Goal: Information Seeking & Learning: Learn about a topic

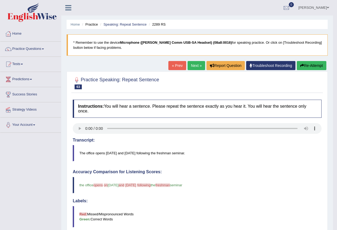
click at [44, 49] on span at bounding box center [43, 49] width 2 height 1
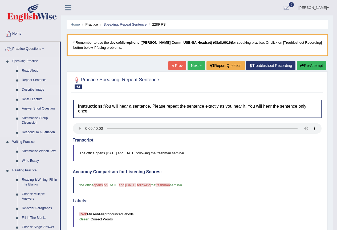
click at [33, 88] on link "Describe Image" at bounding box center [39, 90] width 40 height 10
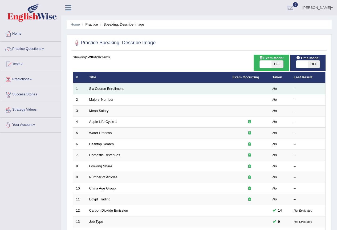
click at [99, 89] on link "Six Course Enrollment" at bounding box center [106, 89] width 34 height 4
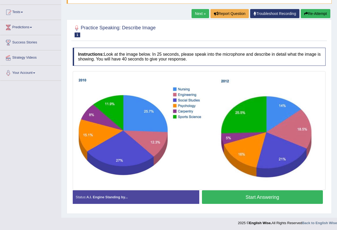
scroll to position [53, 0]
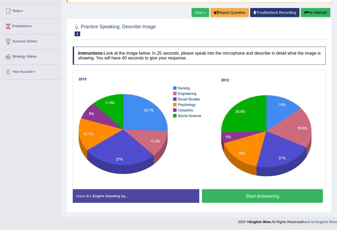
click at [262, 198] on button "Start Answering" at bounding box center [262, 196] width 121 height 14
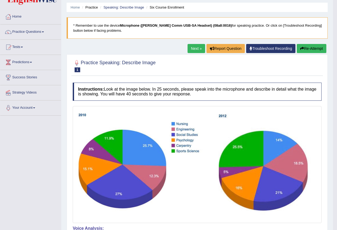
scroll to position [0, 0]
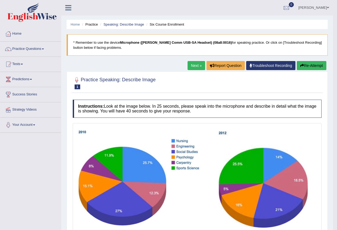
click at [307, 65] on button "Re-Attempt" at bounding box center [312, 65] width 30 height 9
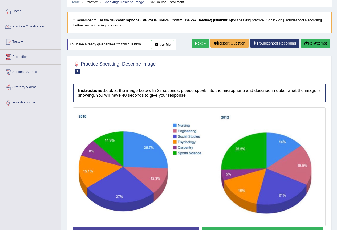
scroll to position [53, 0]
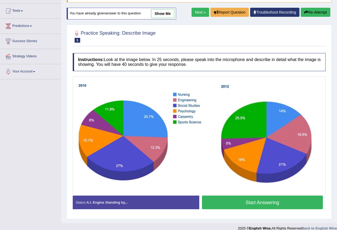
click at [261, 203] on button "Start Answering" at bounding box center [262, 203] width 121 height 14
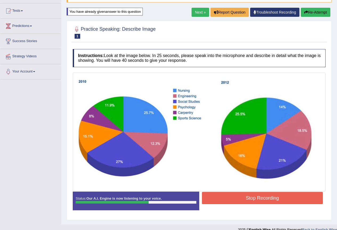
click at [269, 196] on button "Stop Recording" at bounding box center [262, 198] width 121 height 12
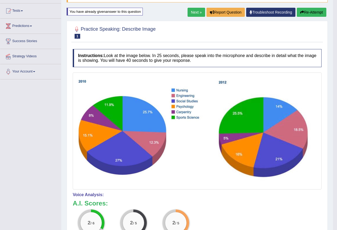
click at [312, 13] on button "Re-Attempt" at bounding box center [312, 12] width 30 height 9
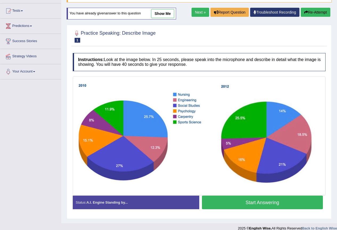
click at [260, 199] on button "Start Answering" at bounding box center [262, 203] width 121 height 14
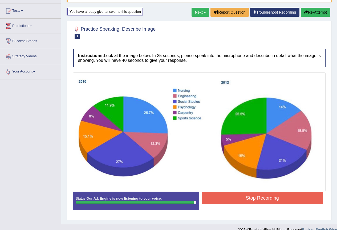
click at [259, 198] on button "Stop Recording" at bounding box center [262, 198] width 121 height 12
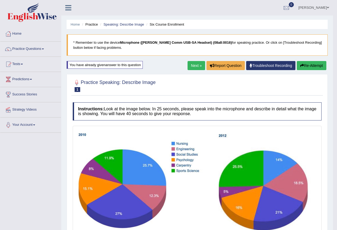
click at [313, 65] on button "Re-Attempt" at bounding box center [312, 65] width 30 height 9
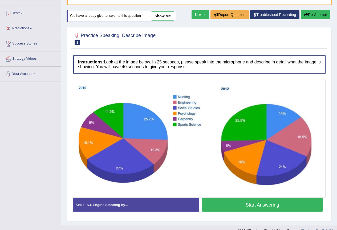
scroll to position [60, 0]
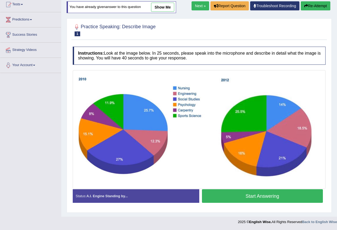
click at [256, 195] on button "Start Answering" at bounding box center [262, 196] width 121 height 14
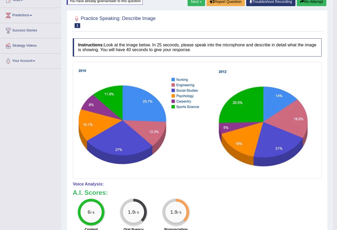
scroll to position [11, 0]
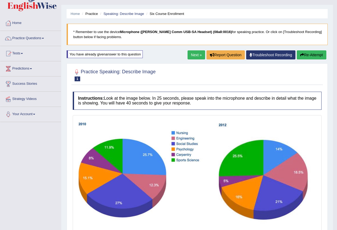
click at [313, 55] on button "Re-Attempt" at bounding box center [312, 54] width 30 height 9
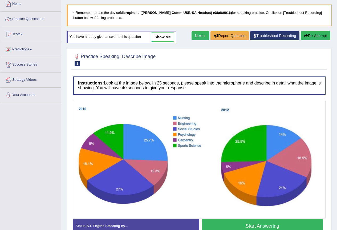
scroll to position [60, 0]
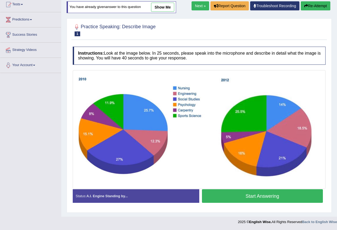
click at [263, 195] on button "Start Answering" at bounding box center [262, 196] width 121 height 14
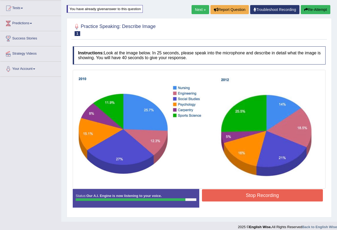
click at [253, 194] on button "Stop Recording" at bounding box center [262, 195] width 121 height 12
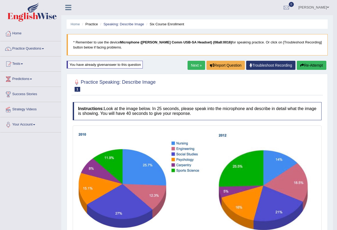
scroll to position [0, 0]
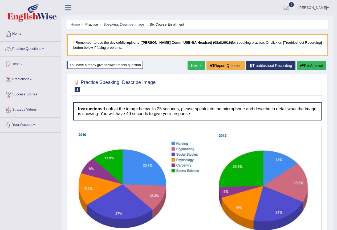
click at [191, 64] on link "Next »" at bounding box center [197, 65] width 18 height 9
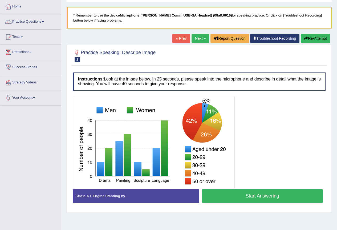
scroll to position [50, 0]
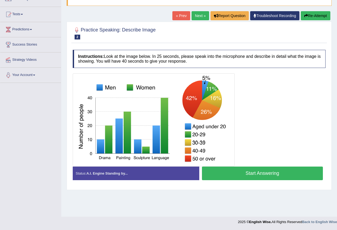
click at [264, 171] on button "Start Answering" at bounding box center [262, 174] width 121 height 14
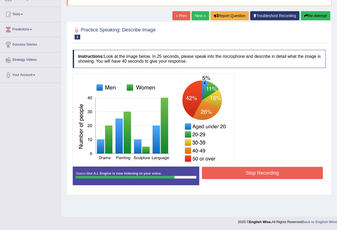
click at [265, 170] on button "Stop Recording" at bounding box center [262, 173] width 121 height 12
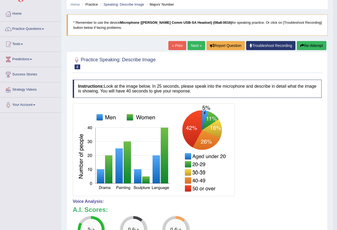
scroll to position [0, 0]
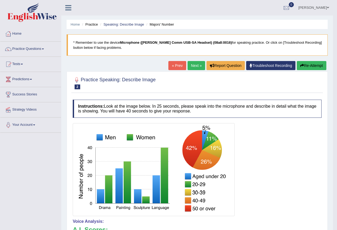
click at [315, 65] on button "Re-Attempt" at bounding box center [312, 65] width 30 height 9
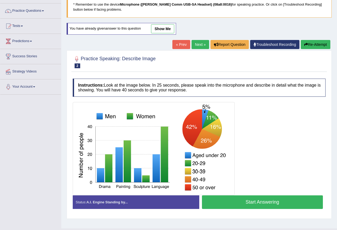
scroll to position [50, 0]
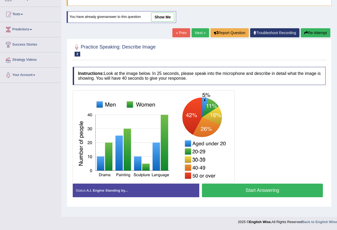
click at [254, 189] on button "Start Answering" at bounding box center [262, 191] width 121 height 14
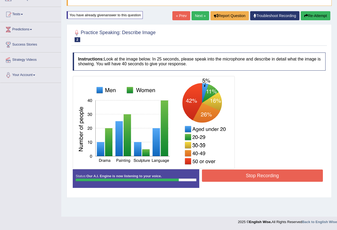
click at [254, 176] on button "Stop Recording" at bounding box center [262, 176] width 121 height 12
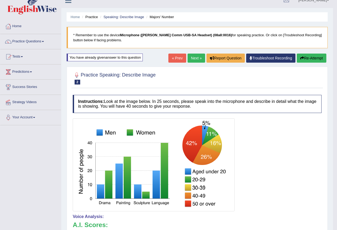
scroll to position [0, 0]
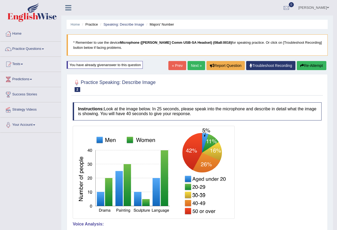
click at [313, 66] on button "Re-Attempt" at bounding box center [312, 65] width 30 height 9
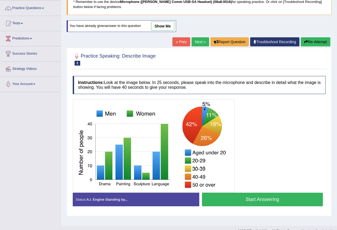
scroll to position [50, 0]
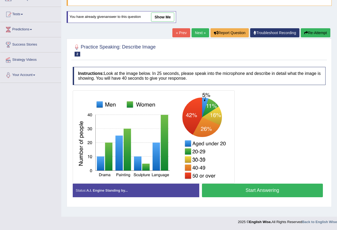
click at [267, 190] on button "Start Answering" at bounding box center [262, 191] width 121 height 14
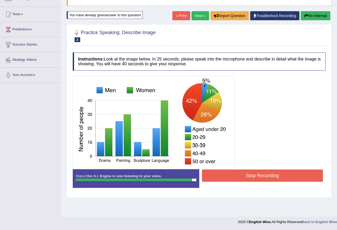
click at [271, 175] on button "Stop Recording" at bounding box center [262, 176] width 121 height 12
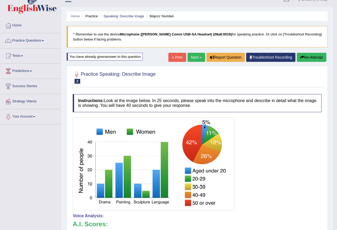
scroll to position [0, 0]
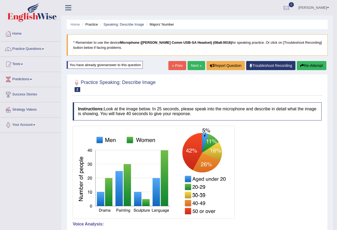
click at [314, 68] on button "Re-Attempt" at bounding box center [312, 65] width 30 height 9
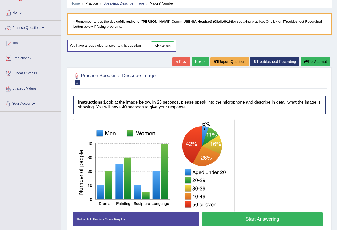
scroll to position [50, 0]
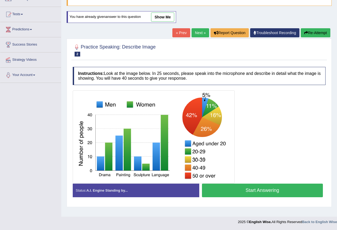
click at [267, 188] on button "Start Answering" at bounding box center [262, 191] width 121 height 14
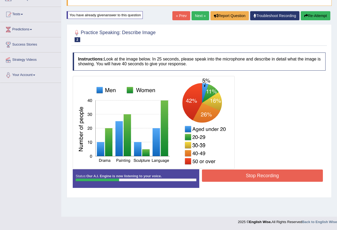
click at [267, 174] on button "Stop Recording" at bounding box center [262, 176] width 121 height 12
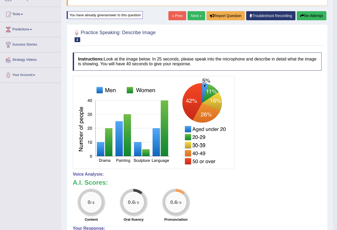
click at [315, 13] on button "Re-Attempt" at bounding box center [312, 15] width 30 height 9
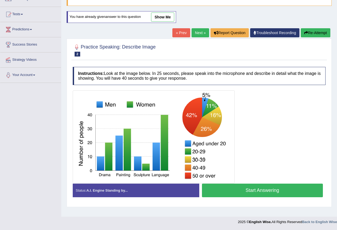
click at [262, 174] on div at bounding box center [199, 136] width 253 height 93
click at [263, 191] on button "Start Answering" at bounding box center [262, 191] width 121 height 14
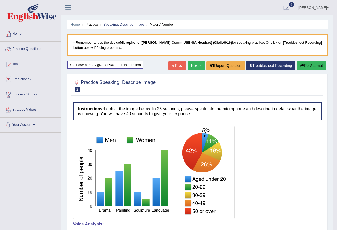
click at [192, 62] on link "Next »" at bounding box center [197, 65] width 18 height 9
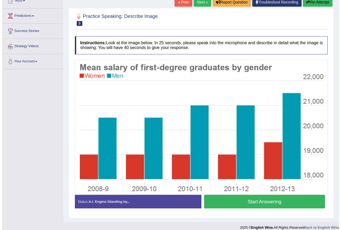
scroll to position [69, 0]
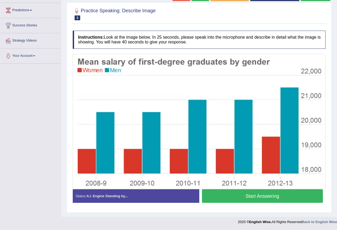
click at [264, 193] on button "Start Answering" at bounding box center [262, 196] width 121 height 14
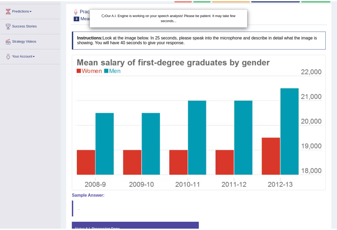
scroll to position [42, 0]
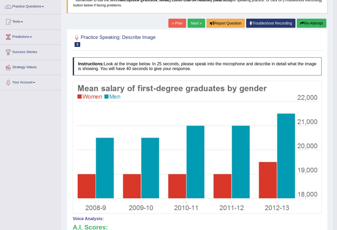
click at [315, 23] on button "Re-Attempt" at bounding box center [312, 23] width 30 height 9
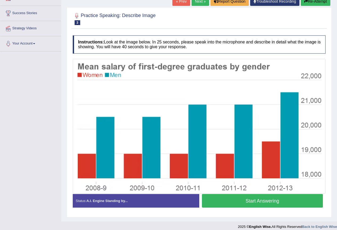
scroll to position [86, 0]
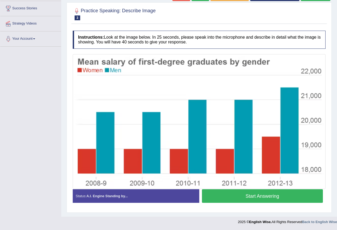
click at [286, 195] on button "Start Answering" at bounding box center [262, 196] width 121 height 14
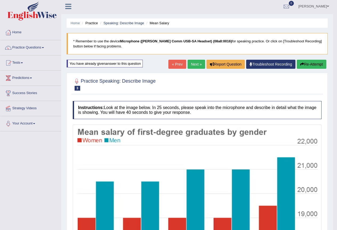
scroll to position [0, 0]
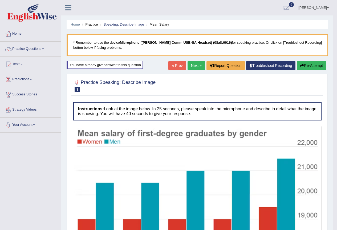
click at [313, 69] on button "Re-Attempt" at bounding box center [312, 65] width 30 height 9
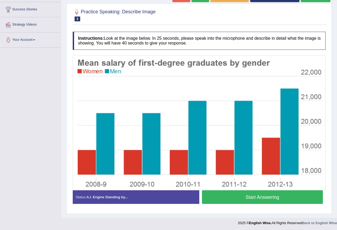
scroll to position [86, 0]
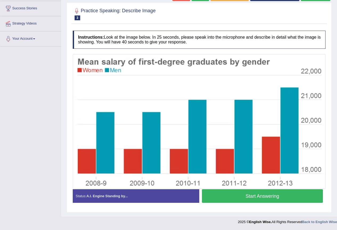
click at [257, 195] on button "Start Answering" at bounding box center [262, 196] width 121 height 14
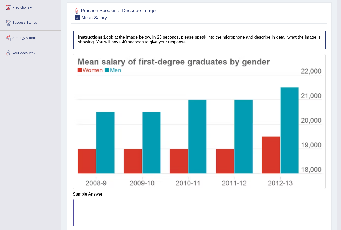
click at [270, 158] on body "Toggle navigation Home Practice Questions Speaking Practice Read Aloud Repeat S…" at bounding box center [170, 43] width 341 height 230
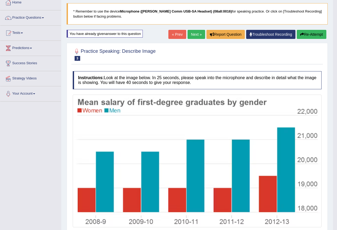
scroll to position [0, 0]
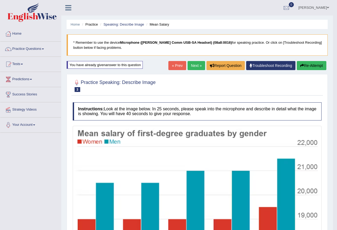
click at [304, 65] on button "Re-Attempt" at bounding box center [312, 65] width 30 height 9
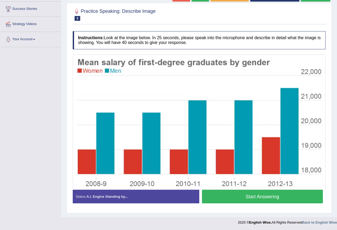
scroll to position [86, 0]
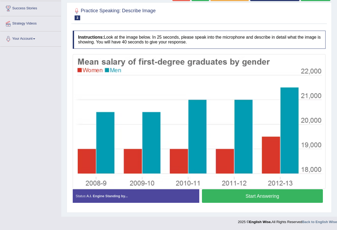
click at [265, 195] on button "Start Answering" at bounding box center [262, 196] width 121 height 14
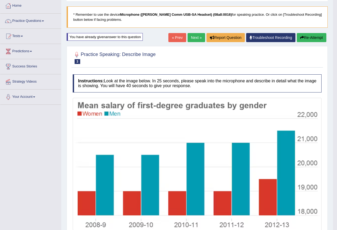
scroll to position [0, 0]
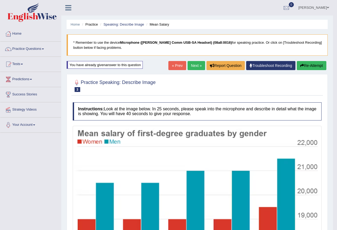
click at [312, 66] on button "Re-Attempt" at bounding box center [312, 65] width 30 height 9
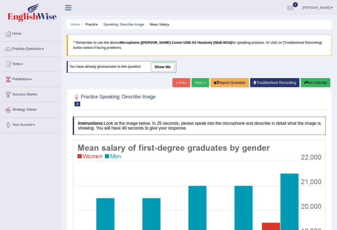
click at [201, 82] on link "Next »" at bounding box center [201, 82] width 18 height 9
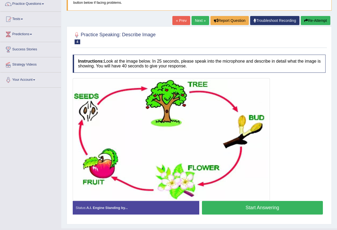
scroll to position [53, 0]
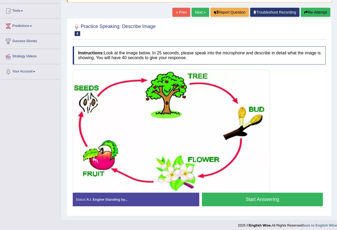
click at [265, 198] on button "Start Answering" at bounding box center [262, 200] width 121 height 14
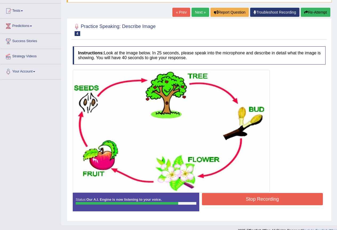
click at [271, 197] on button "Stop Recording" at bounding box center [262, 199] width 121 height 12
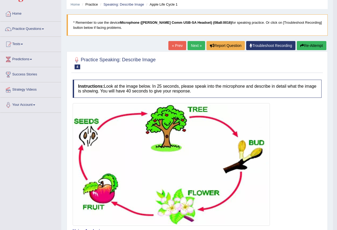
scroll to position [0, 0]
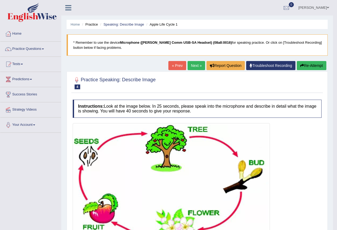
click at [310, 65] on button "Re-Attempt" at bounding box center [312, 65] width 30 height 9
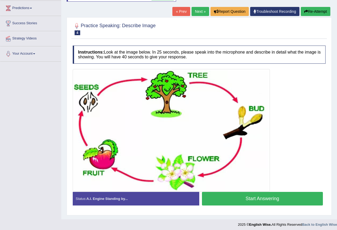
scroll to position [74, 0]
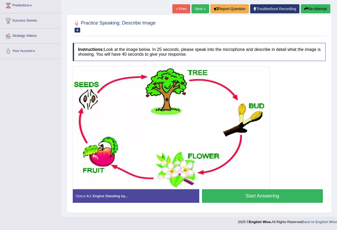
click at [285, 189] on button "Start Answering" at bounding box center [262, 196] width 121 height 14
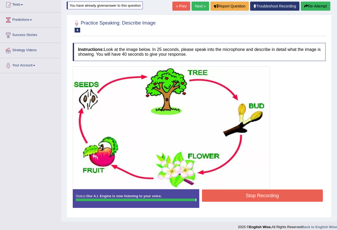
click at [284, 193] on button "Stop Recording" at bounding box center [262, 196] width 121 height 12
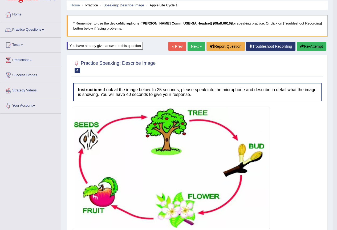
scroll to position [6, 0]
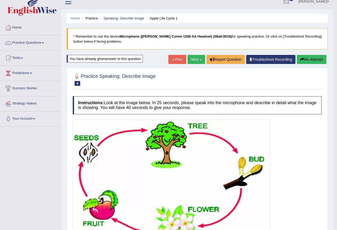
click at [322, 58] on button "Re-Attempt" at bounding box center [312, 59] width 30 height 9
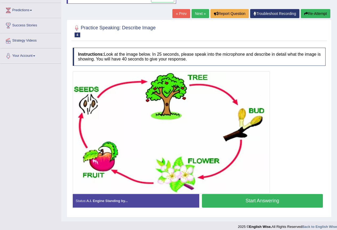
scroll to position [74, 0]
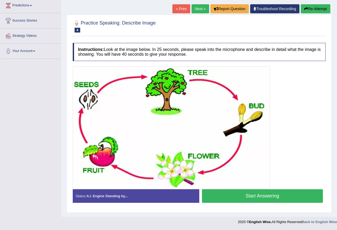
click at [279, 193] on button "Start Answering" at bounding box center [262, 196] width 121 height 14
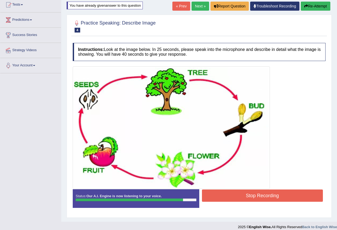
click at [278, 193] on button "Stop Recording" at bounding box center [262, 196] width 121 height 12
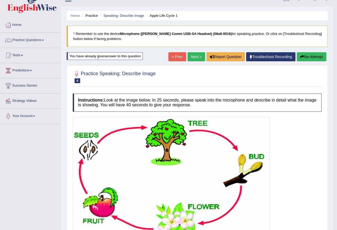
scroll to position [0, 0]
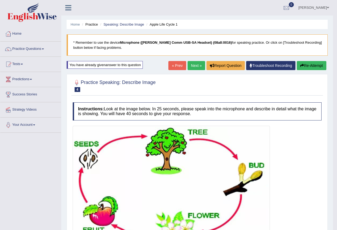
click at [311, 62] on button "Re-Attempt" at bounding box center [312, 65] width 30 height 9
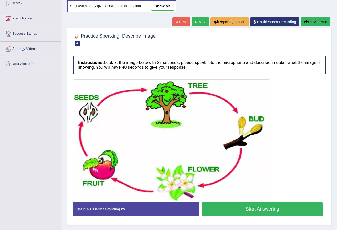
scroll to position [74, 0]
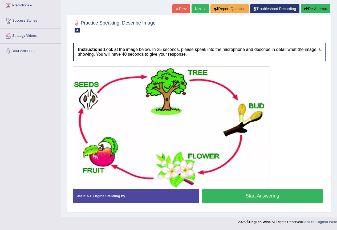
click at [268, 195] on button "Start Answering" at bounding box center [262, 196] width 121 height 14
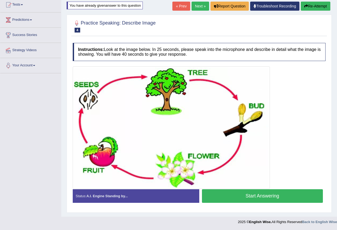
scroll to position [65, 0]
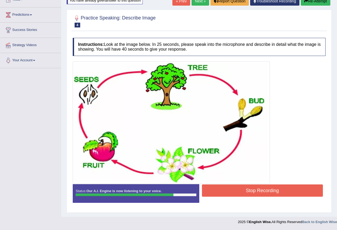
click at [273, 190] on button "Stop Recording" at bounding box center [262, 191] width 121 height 12
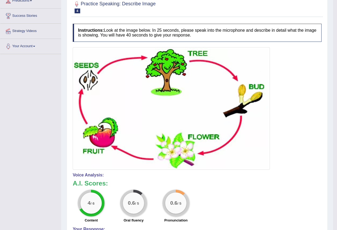
scroll to position [27, 0]
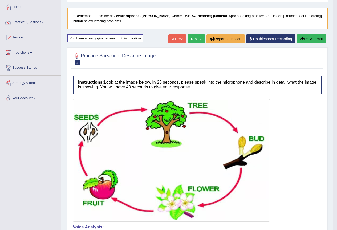
click at [310, 40] on button "Re-Attempt" at bounding box center [312, 38] width 30 height 9
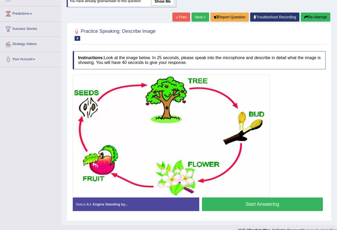
scroll to position [74, 0]
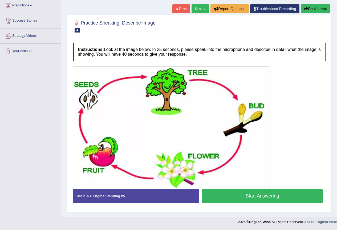
click at [263, 197] on button "Start Answering" at bounding box center [262, 196] width 121 height 14
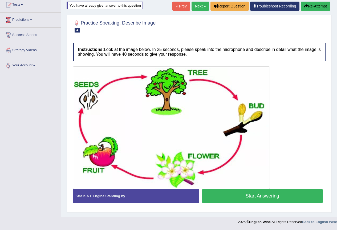
scroll to position [59, 0]
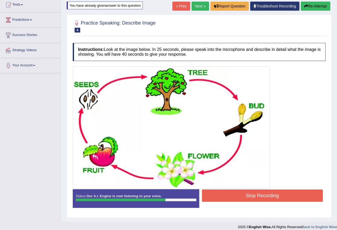
click at [265, 197] on button "Stop Recording" at bounding box center [262, 196] width 121 height 12
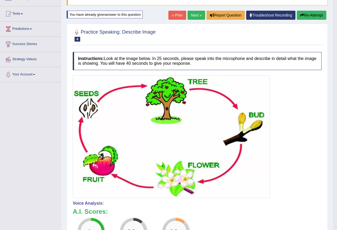
scroll to position [0, 0]
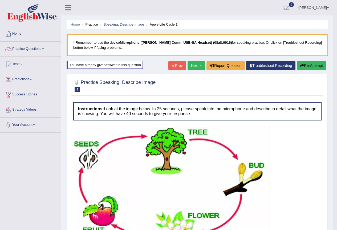
click at [312, 63] on button "Re-Attempt" at bounding box center [312, 65] width 30 height 9
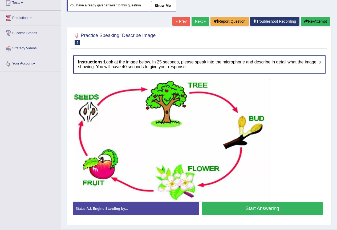
scroll to position [74, 0]
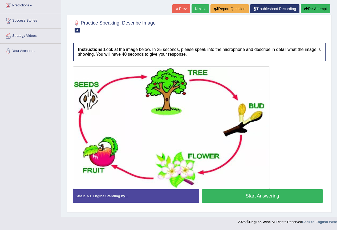
click at [271, 196] on button "Start Answering" at bounding box center [262, 196] width 121 height 14
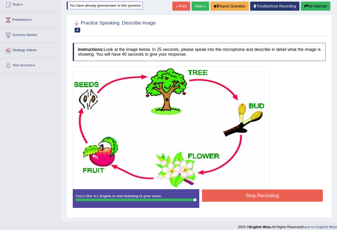
click at [265, 194] on button "Stop Recording" at bounding box center [262, 196] width 121 height 12
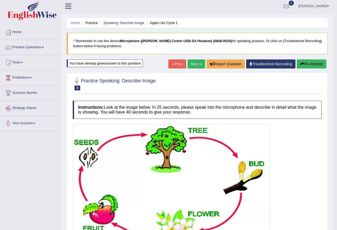
scroll to position [0, 0]
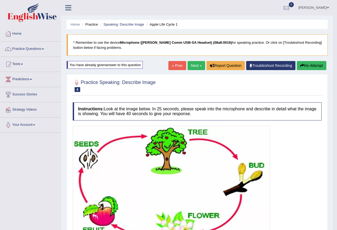
click at [195, 63] on link "Next »" at bounding box center [197, 65] width 18 height 9
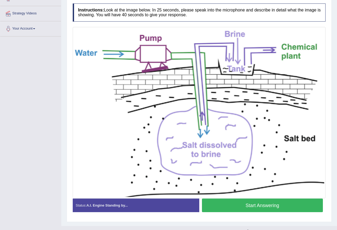
scroll to position [106, 0]
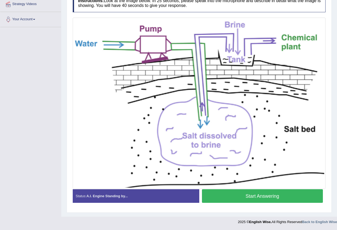
click at [258, 194] on button "Start Answering" at bounding box center [262, 196] width 121 height 14
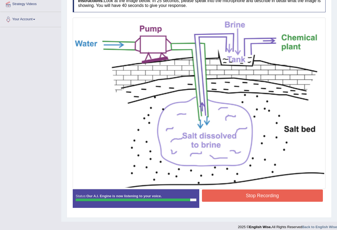
click at [271, 196] on button "Stop Recording" at bounding box center [262, 196] width 121 height 12
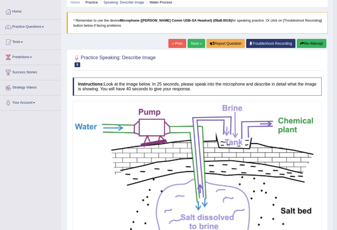
scroll to position [6, 0]
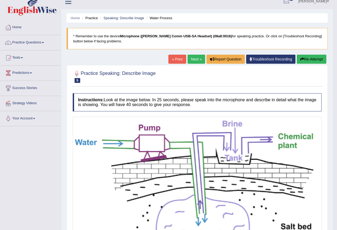
click at [191, 61] on link "Next »" at bounding box center [197, 59] width 18 height 9
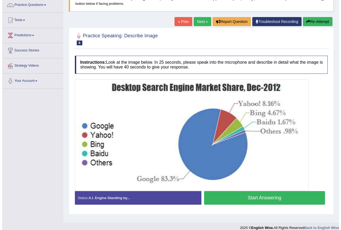
scroll to position [50, 0]
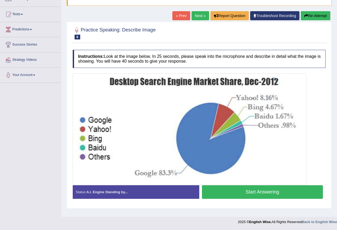
click at [256, 194] on button "Start Answering" at bounding box center [262, 192] width 121 height 14
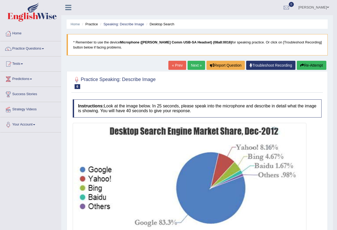
scroll to position [0, 0]
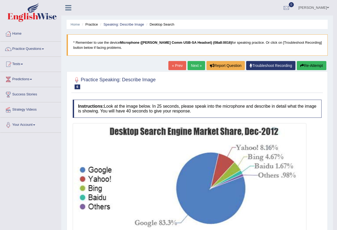
click at [198, 67] on link "Next »" at bounding box center [197, 65] width 18 height 9
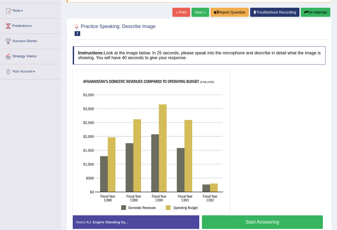
scroll to position [79, 0]
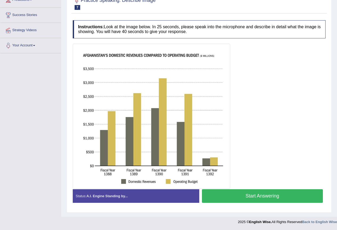
click at [266, 195] on button "Start Answering" at bounding box center [262, 196] width 121 height 14
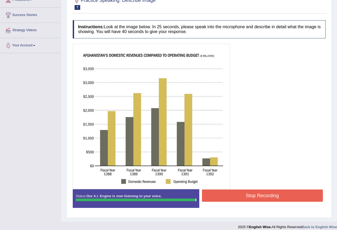
click at [265, 195] on button "Stop Recording" at bounding box center [262, 196] width 121 height 12
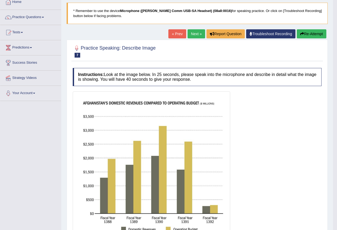
scroll to position [9, 0]
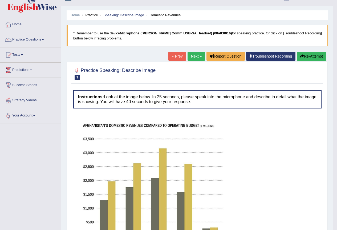
click at [311, 57] on button "Re-Attempt" at bounding box center [312, 56] width 30 height 9
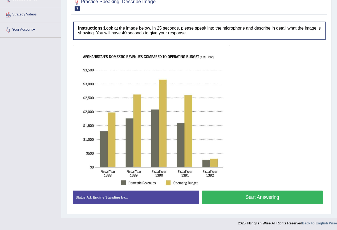
scroll to position [97, 0]
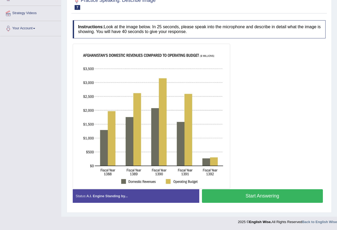
click at [263, 195] on button "Start Answering" at bounding box center [262, 196] width 121 height 14
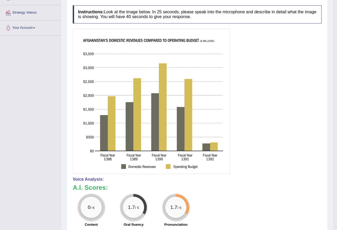
scroll to position [34, 0]
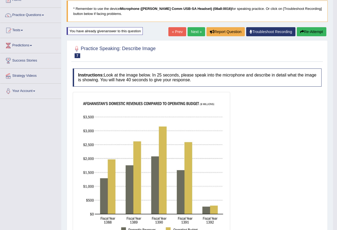
click at [315, 34] on button "Re-Attempt" at bounding box center [312, 31] width 30 height 9
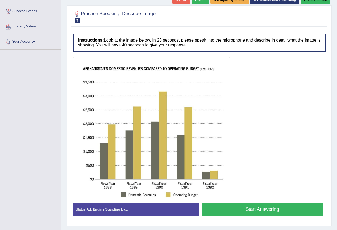
scroll to position [97, 0]
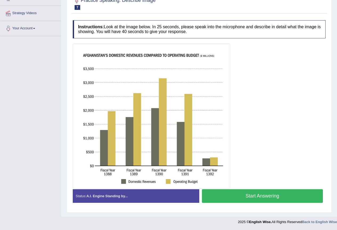
click at [250, 198] on button "Start Answering" at bounding box center [262, 196] width 121 height 14
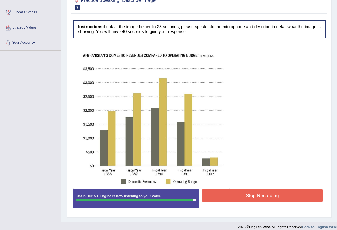
click at [266, 195] on button "Stop Recording" at bounding box center [262, 196] width 121 height 12
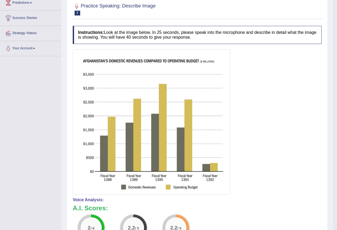
scroll to position [29, 0]
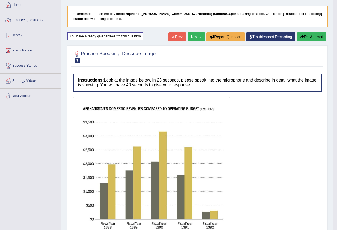
click at [312, 38] on button "Re-Attempt" at bounding box center [312, 36] width 30 height 9
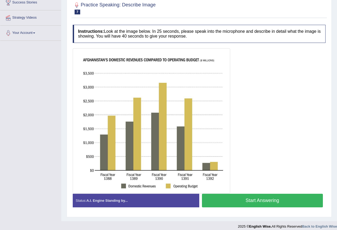
scroll to position [97, 0]
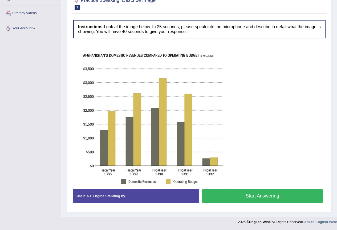
click at [264, 198] on button "Start Answering" at bounding box center [262, 196] width 121 height 14
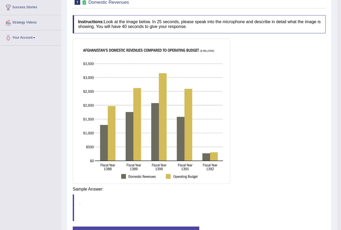
click at [263, 187] on div "Instructions: Look at the image below. In 25 seconds, please speak into the mic…" at bounding box center [199, 132] width 256 height 239
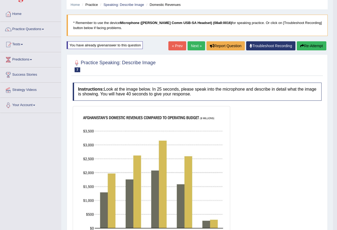
scroll to position [0, 0]
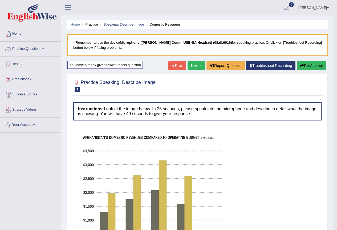
click at [194, 66] on link "Next »" at bounding box center [197, 65] width 18 height 9
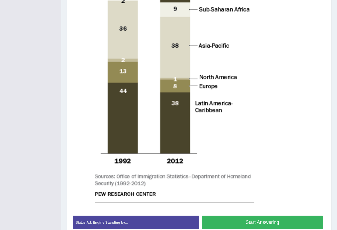
scroll to position [213, 0]
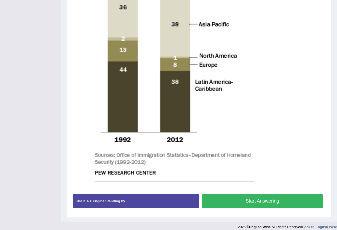
click at [271, 201] on button "Start Answering" at bounding box center [262, 201] width 121 height 14
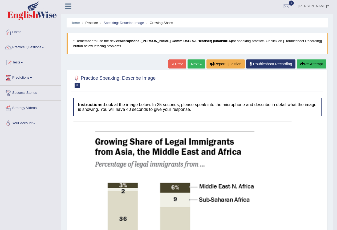
scroll to position [0, 0]
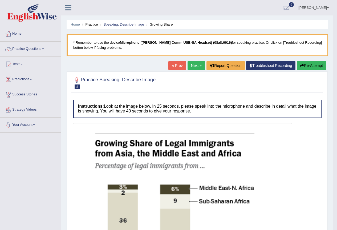
click at [198, 64] on link "Next »" at bounding box center [197, 65] width 18 height 9
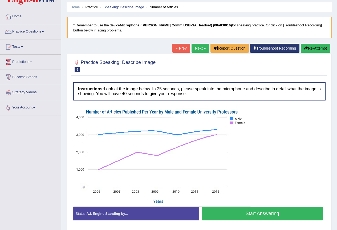
scroll to position [27, 0]
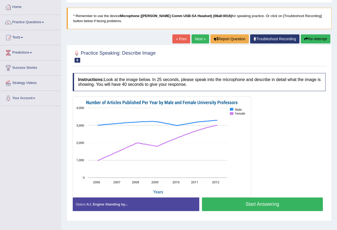
click at [266, 204] on button "Start Answering" at bounding box center [262, 205] width 121 height 14
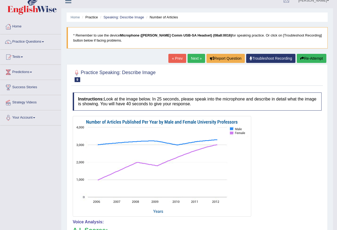
scroll to position [0, 0]
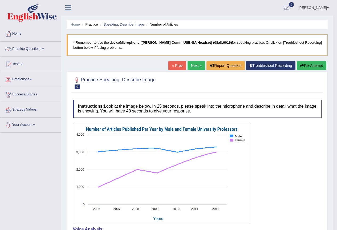
click at [315, 64] on button "Re-Attempt" at bounding box center [312, 65] width 30 height 9
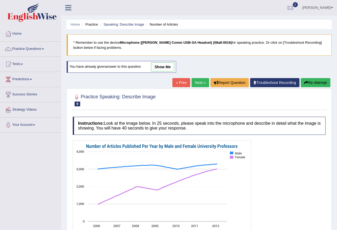
scroll to position [27, 0]
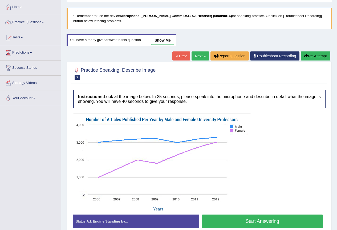
click at [197, 55] on link "Next »" at bounding box center [201, 55] width 18 height 9
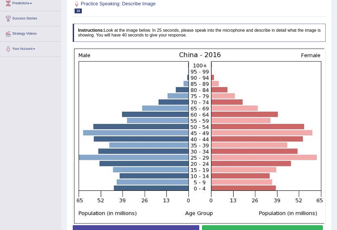
scroll to position [85, 0]
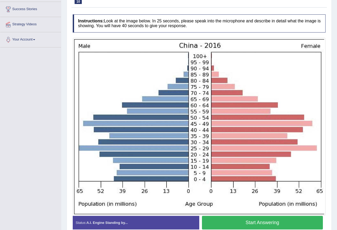
click at [255, 221] on button "Start Answering" at bounding box center [262, 223] width 121 height 14
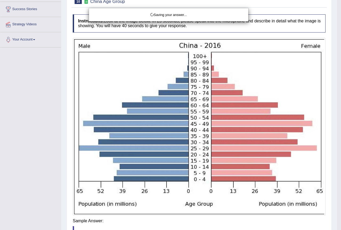
click at [257, 223] on div "Saving your answer..." at bounding box center [170, 115] width 341 height 230
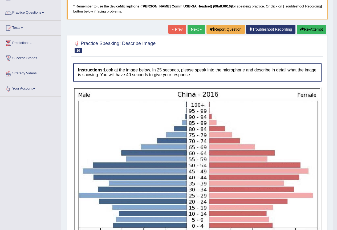
scroll to position [0, 0]
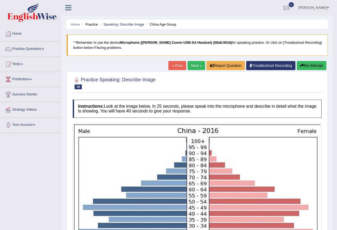
click at [313, 67] on button "Re-Attempt" at bounding box center [312, 65] width 30 height 9
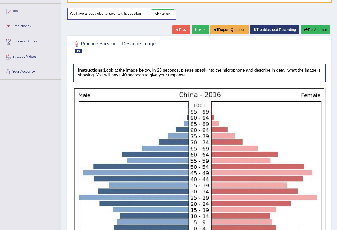
scroll to position [53, 0]
click at [267, 169] on img at bounding box center [199, 175] width 250 height 175
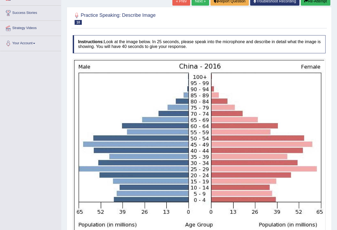
scroll to position [129, 0]
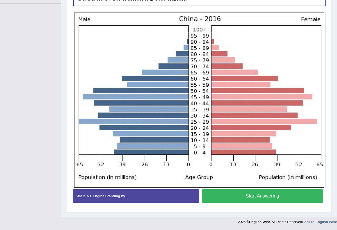
click at [283, 189] on button "Start Answering" at bounding box center [262, 196] width 121 height 14
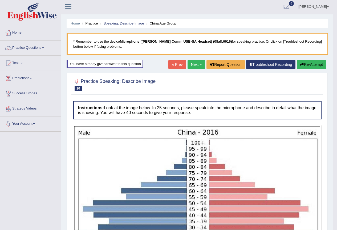
scroll to position [0, 0]
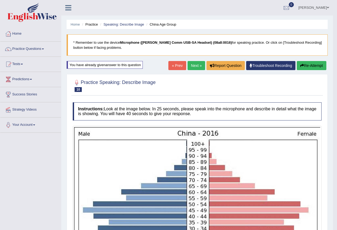
click at [192, 67] on link "Next »" at bounding box center [197, 65] width 18 height 9
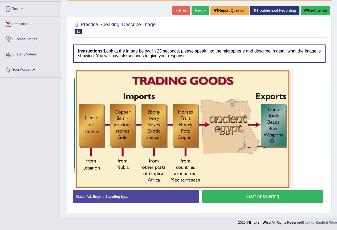
scroll to position [56, 0]
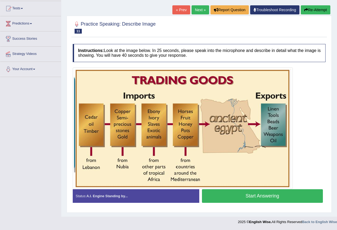
click at [259, 197] on button "Start Answering" at bounding box center [262, 196] width 121 height 14
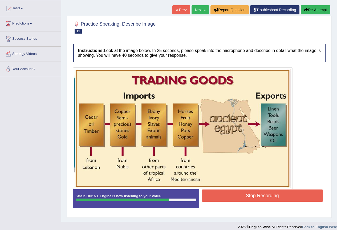
click at [254, 195] on button "Stop Recording" at bounding box center [262, 196] width 121 height 12
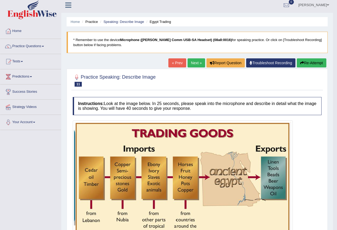
scroll to position [0, 0]
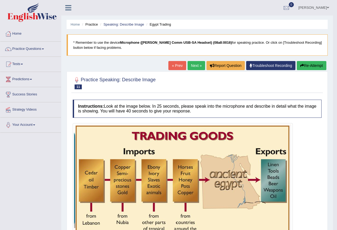
click at [308, 66] on button "Re-Attempt" at bounding box center [312, 65] width 30 height 9
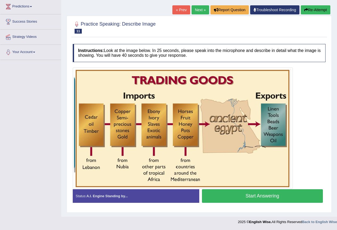
click at [255, 195] on button "Start Answering" at bounding box center [262, 196] width 121 height 14
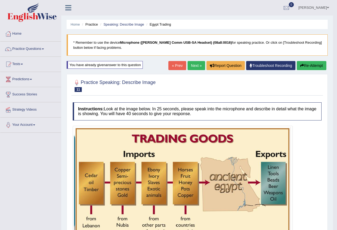
click at [306, 66] on button "Re-Attempt" at bounding box center [312, 65] width 30 height 9
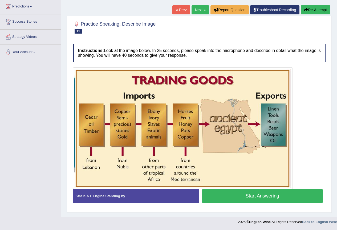
click at [261, 198] on button "Start Answering" at bounding box center [262, 196] width 121 height 14
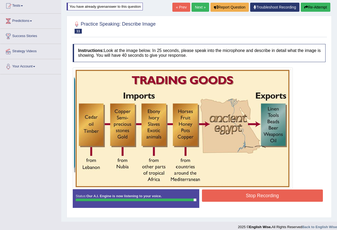
click at [261, 196] on button "Stop Recording" at bounding box center [262, 196] width 121 height 12
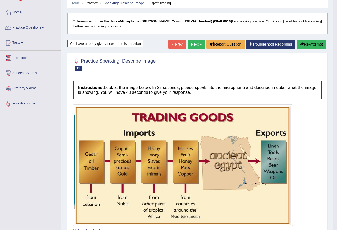
scroll to position [0, 0]
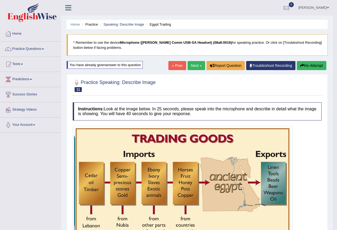
click at [309, 62] on button "Re-Attempt" at bounding box center [312, 65] width 30 height 9
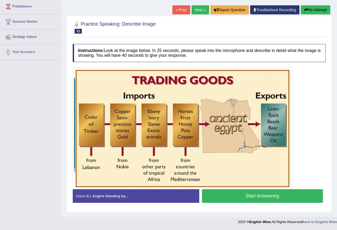
click at [271, 195] on button "Start Answering" at bounding box center [262, 196] width 121 height 14
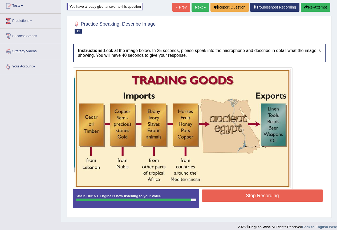
click at [266, 195] on button "Stop Recording" at bounding box center [262, 196] width 121 height 12
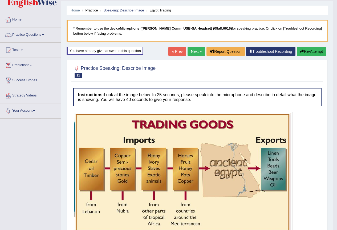
scroll to position [0, 0]
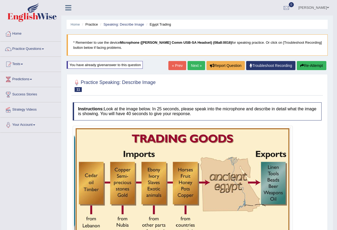
click at [312, 66] on button "Re-Attempt" at bounding box center [312, 65] width 30 height 9
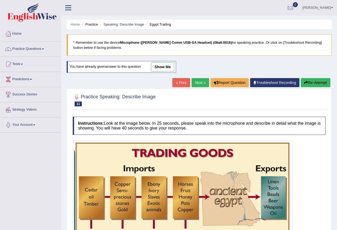
click at [44, 49] on span at bounding box center [43, 49] width 2 height 1
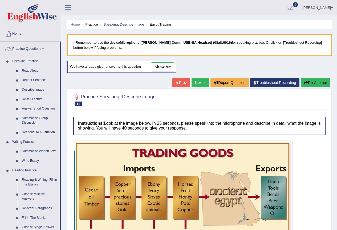
click at [39, 98] on link "Re-tell Lecture" at bounding box center [39, 100] width 40 height 10
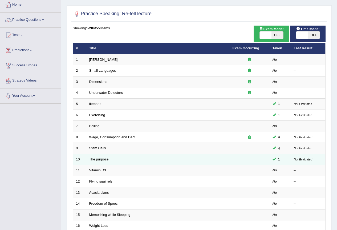
scroll to position [27, 0]
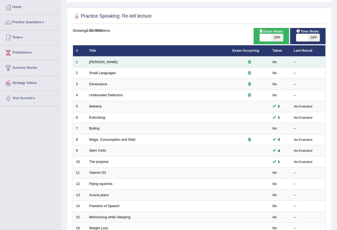
click at [251, 63] on icon at bounding box center [250, 61] width 3 height 3
click at [249, 62] on icon at bounding box center [250, 61] width 3 height 3
click at [103, 61] on link "[PERSON_NAME]" at bounding box center [103, 62] width 29 height 4
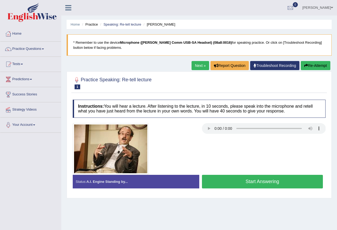
click at [333, 7] on span at bounding box center [332, 7] width 2 height 3
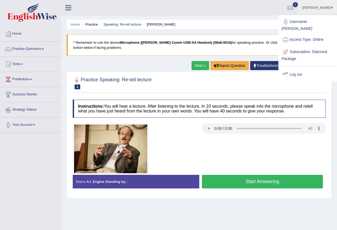
click at [296, 75] on link "Log out" at bounding box center [308, 75] width 58 height 12
